Goal: Transaction & Acquisition: Download file/media

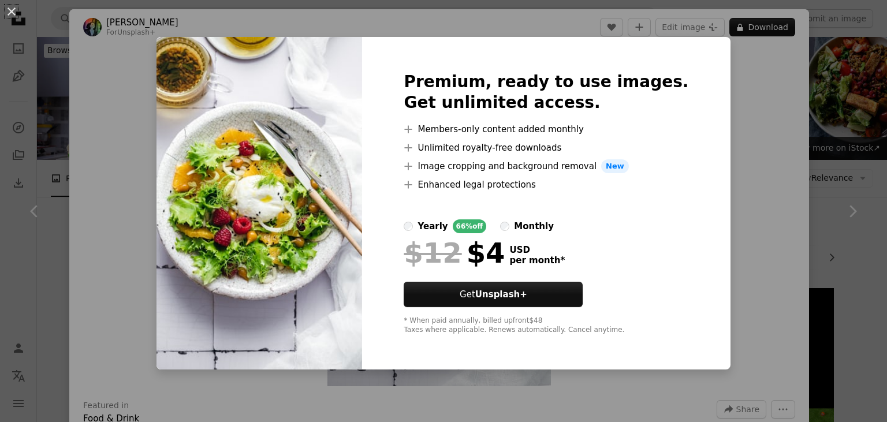
scroll to position [467, 0]
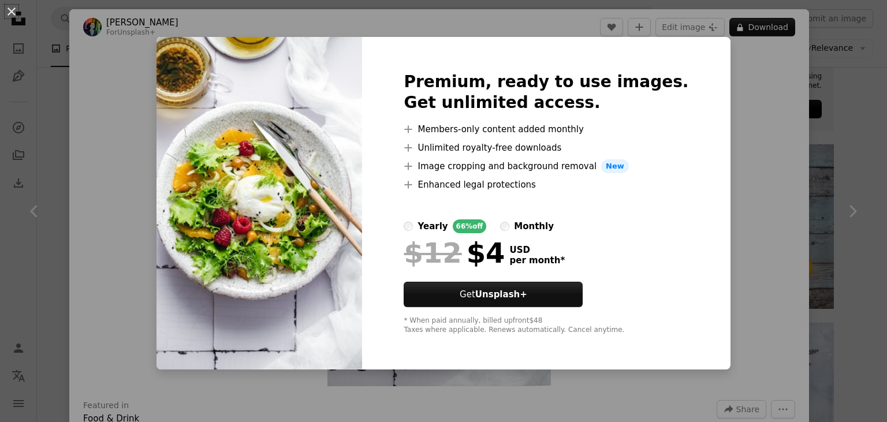
click at [830, 244] on div "An X shape Premium, ready to use images. Get unlimited access. A plus sign Memb…" at bounding box center [443, 211] width 887 height 422
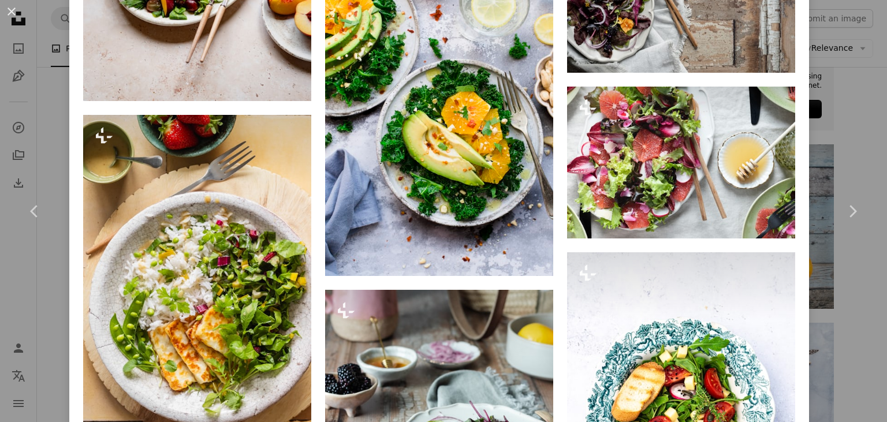
scroll to position [2574, 0]
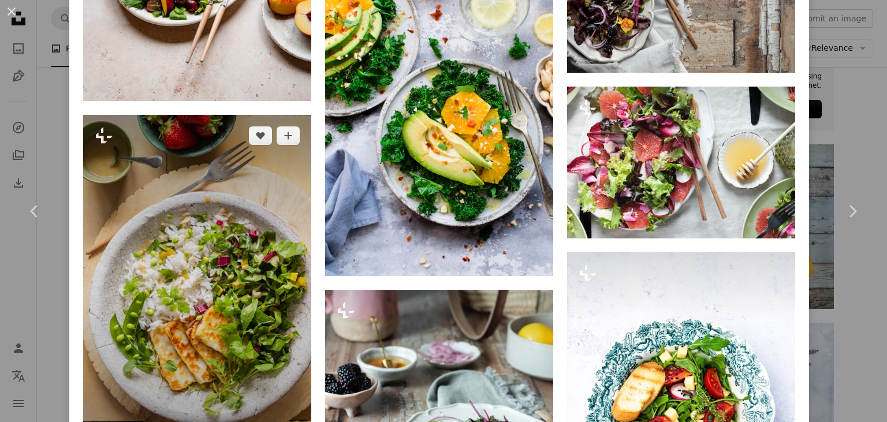
click at [248, 313] on img at bounding box center [197, 286] width 228 height 343
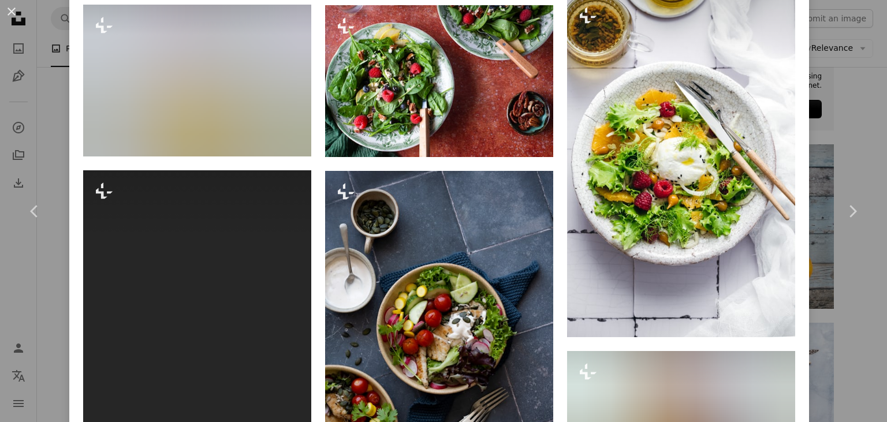
scroll to position [1340, 0]
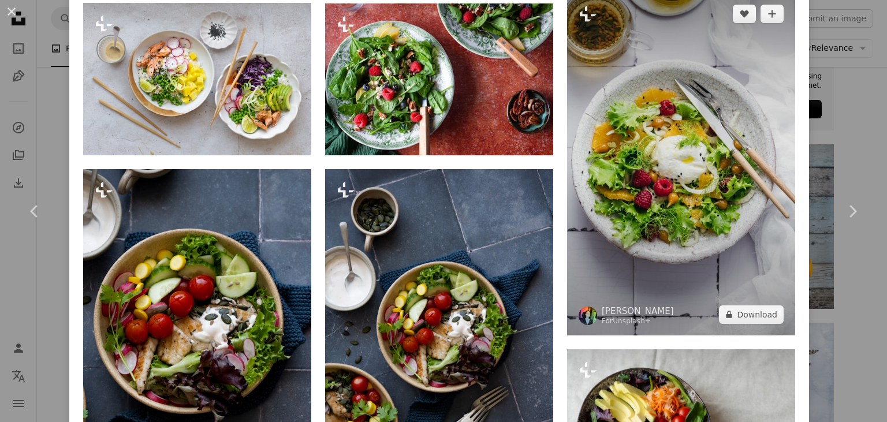
click at [652, 208] on img at bounding box center [681, 164] width 228 height 343
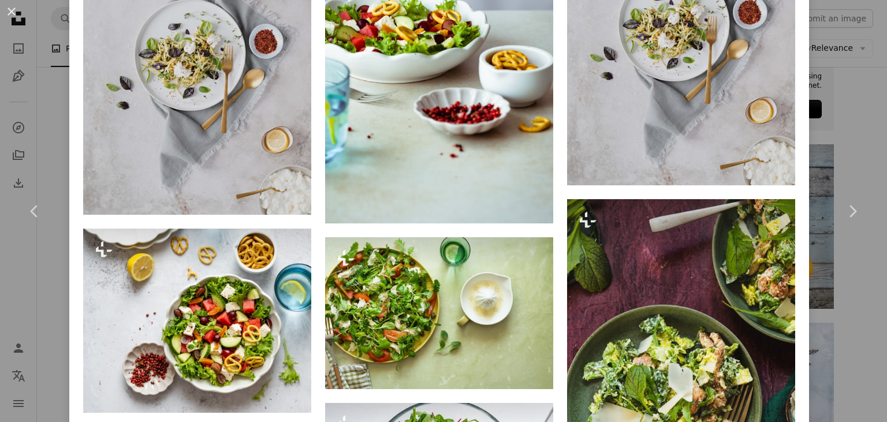
scroll to position [3339, 0]
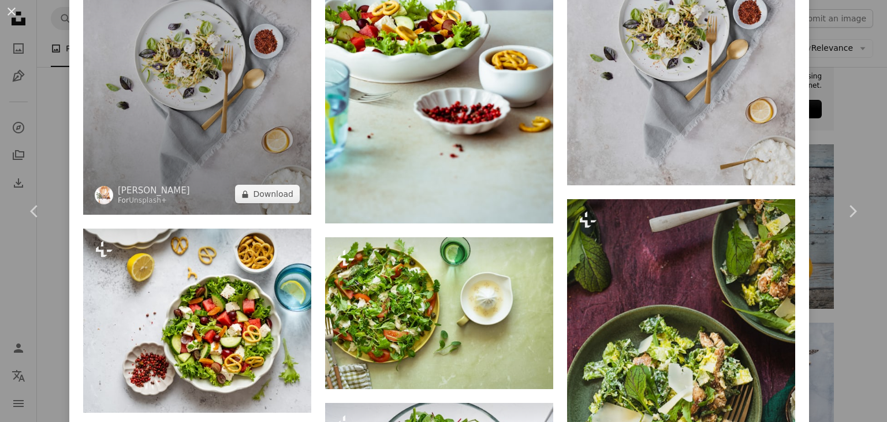
click at [259, 199] on img at bounding box center [197, 44] width 228 height 343
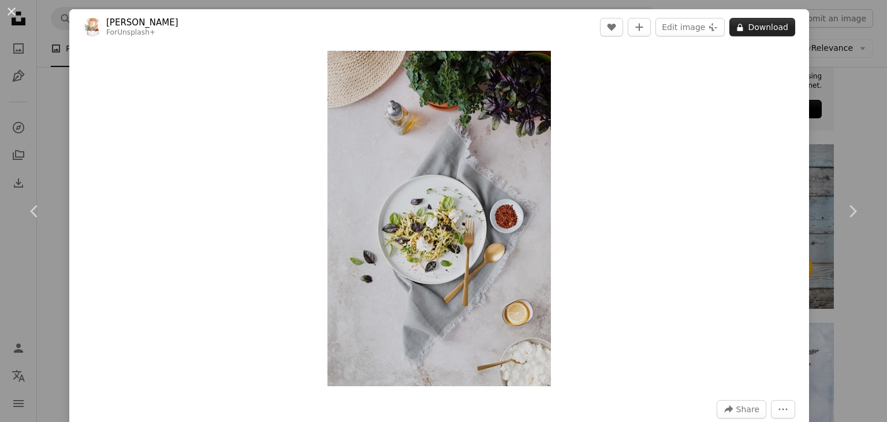
click at [770, 24] on button "A lock Download" at bounding box center [763, 27] width 66 height 18
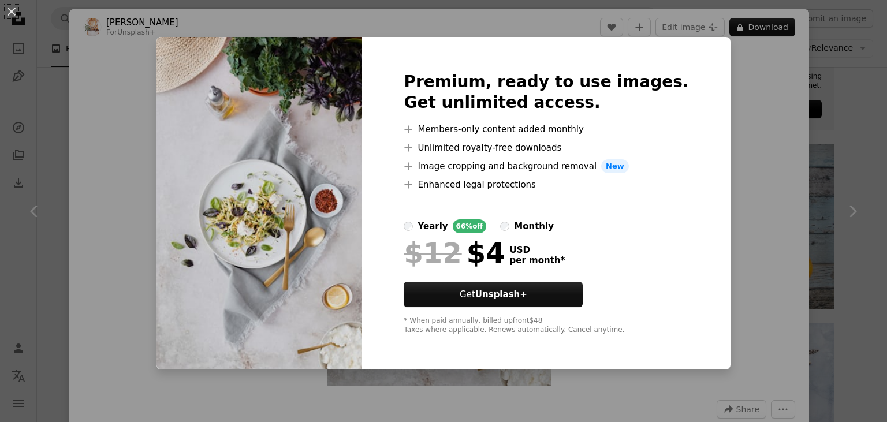
click at [745, 70] on div "An X shape Premium, ready to use images. Get unlimited access. A plus sign Memb…" at bounding box center [443, 211] width 887 height 422
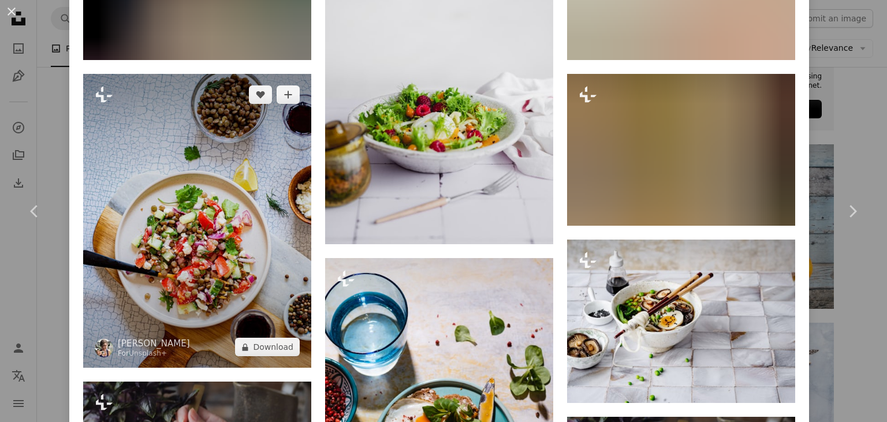
scroll to position [1588, 0]
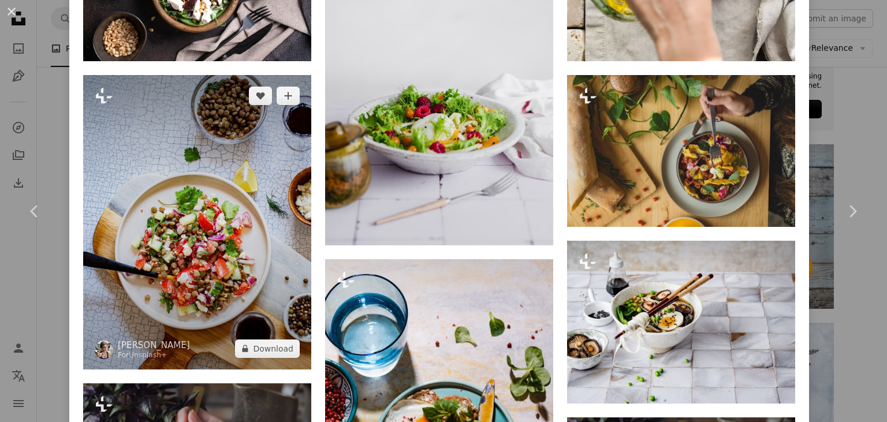
click at [191, 274] on img at bounding box center [197, 222] width 228 height 295
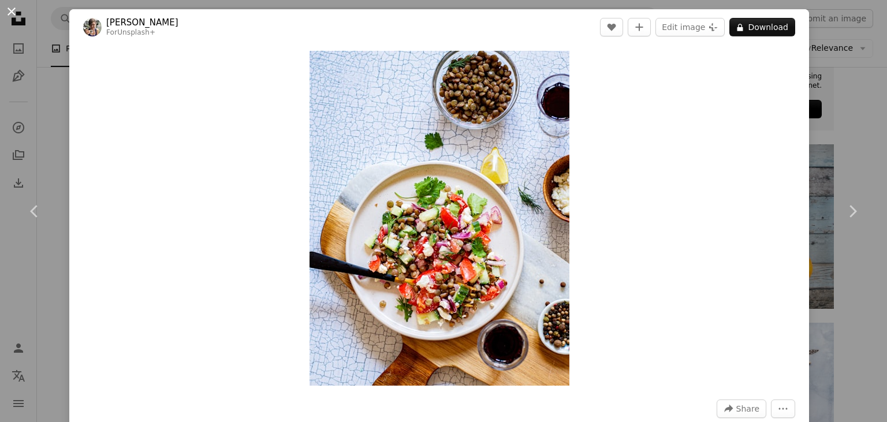
click at [15, 9] on button "An X shape" at bounding box center [12, 12] width 14 height 14
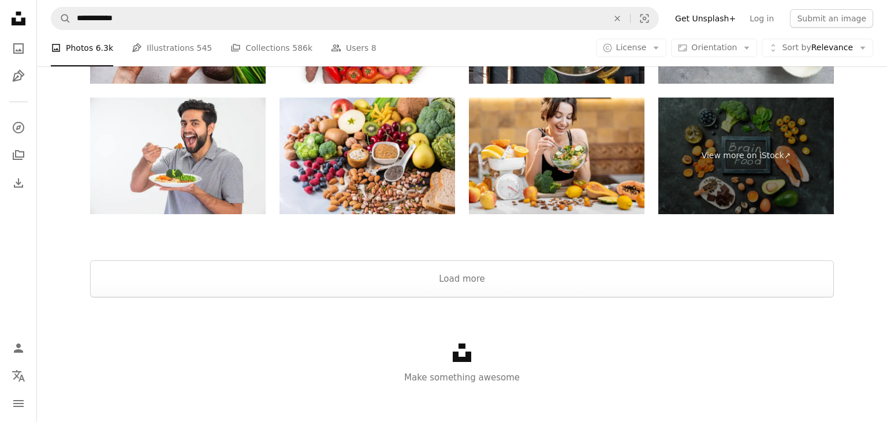
scroll to position [4716, 0]
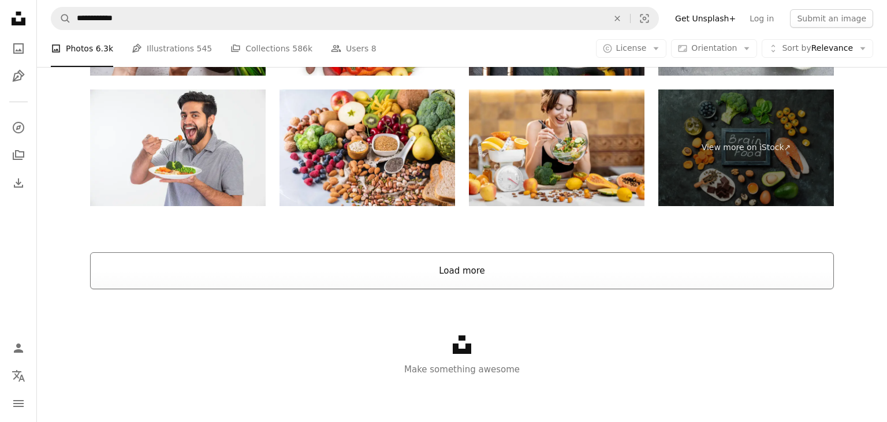
click at [458, 269] on button "Load more" at bounding box center [462, 270] width 744 height 37
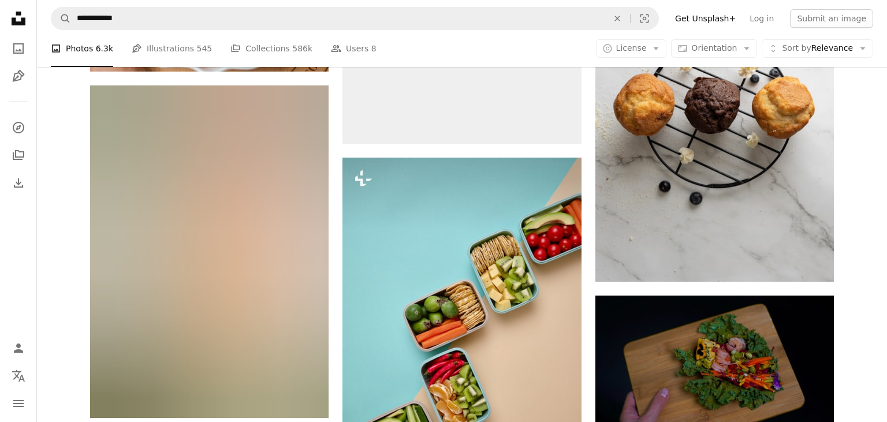
scroll to position [6493, 0]
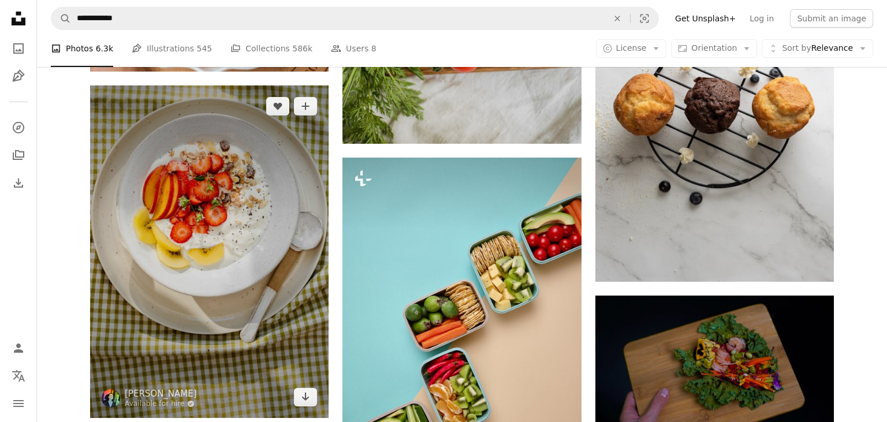
click at [282, 343] on img at bounding box center [209, 251] width 239 height 333
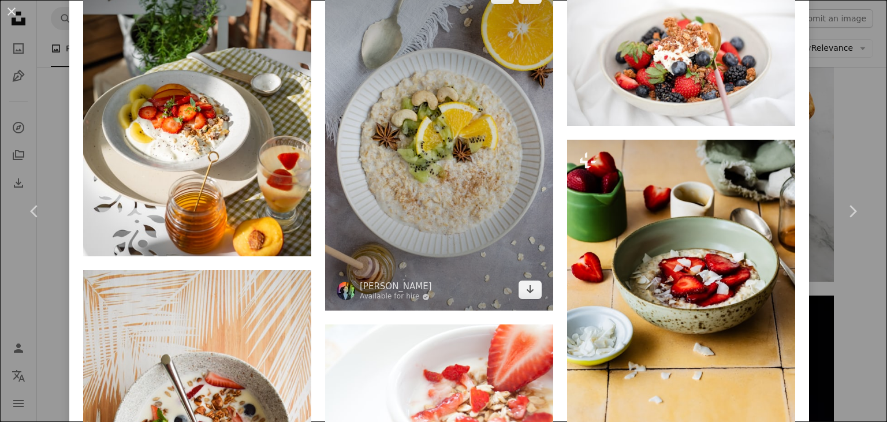
scroll to position [831, 0]
click at [472, 230] on img at bounding box center [439, 143] width 228 height 337
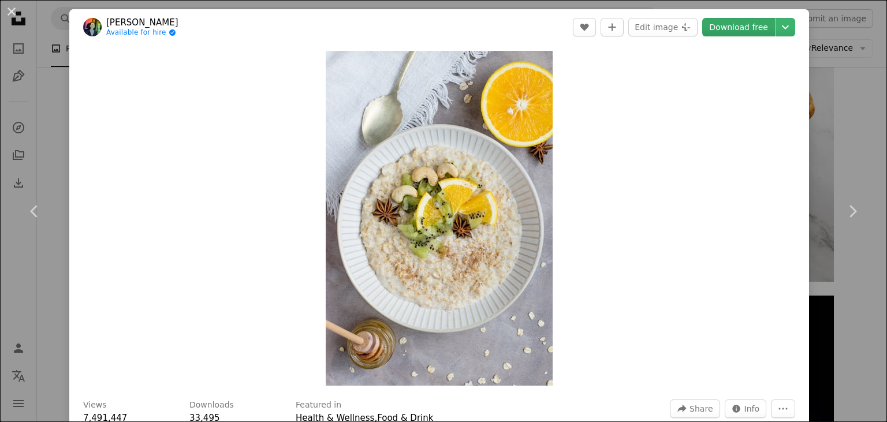
click at [746, 32] on link "Download free" at bounding box center [738, 27] width 73 height 18
